Goal: Transaction & Acquisition: Purchase product/service

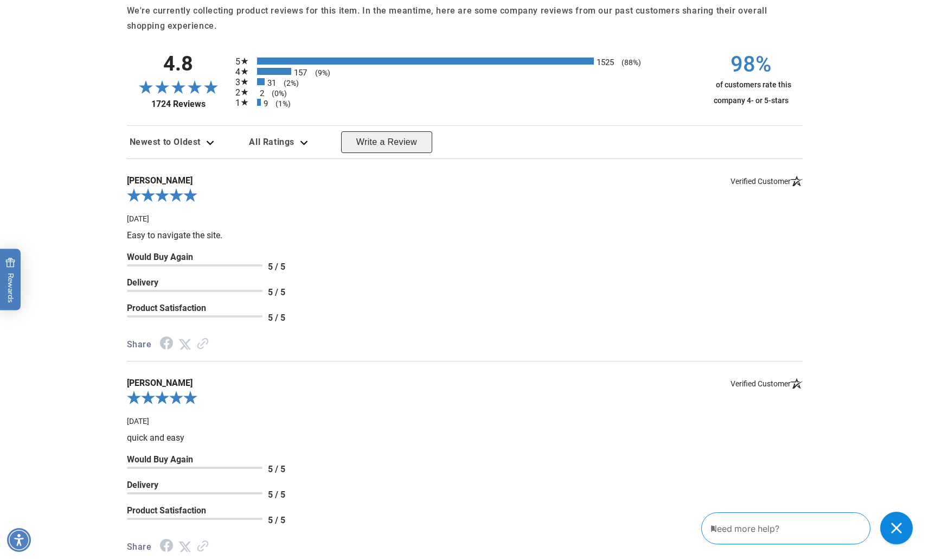
scroll to position [1677, 0]
